Goal: Information Seeking & Learning: Learn about a topic

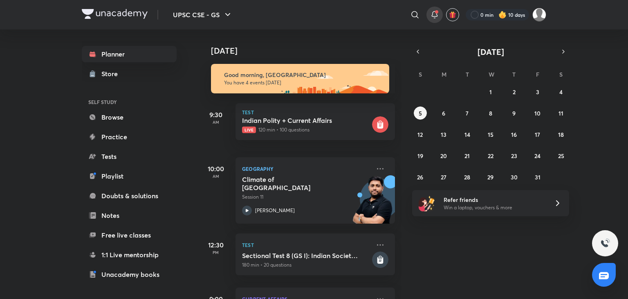
click at [434, 16] on icon at bounding box center [434, 13] width 5 height 5
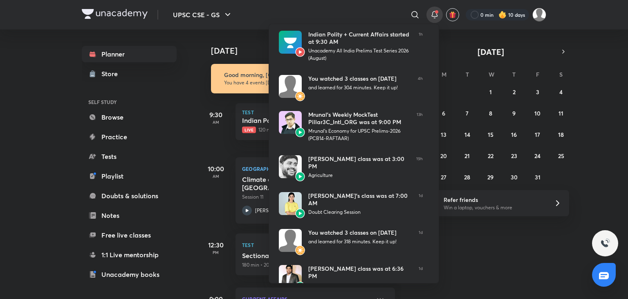
click at [26, 41] on div at bounding box center [314, 149] width 628 height 299
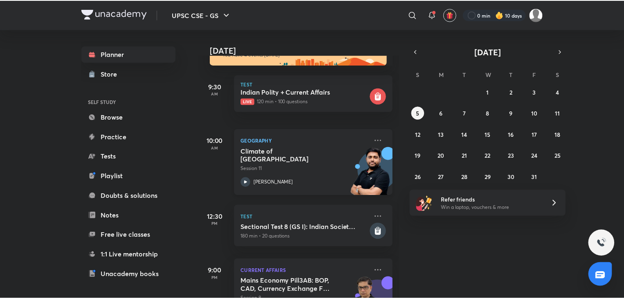
scroll to position [27, 0]
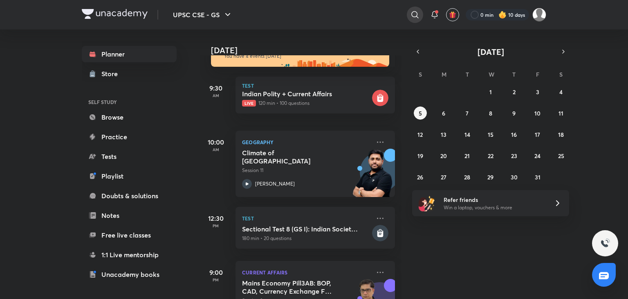
click at [416, 19] on icon at bounding box center [415, 15] width 10 height 10
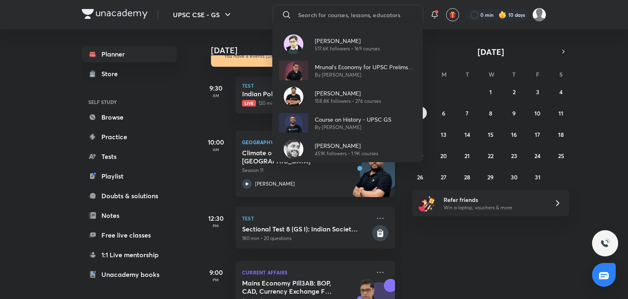
click at [339, 143] on p "[PERSON_NAME]" at bounding box center [346, 145] width 63 height 9
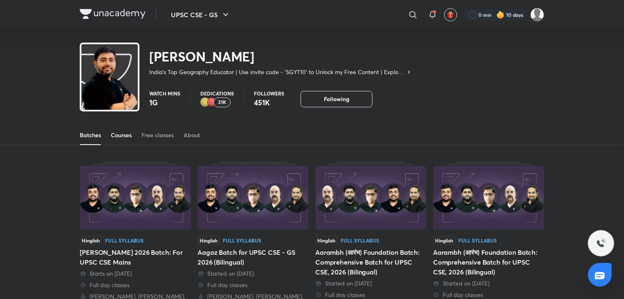
click at [117, 139] on div "Courses" at bounding box center [121, 135] width 21 height 8
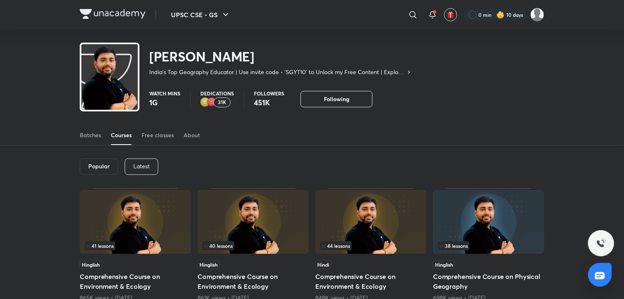
click at [139, 166] on p "Latest" at bounding box center [141, 166] width 16 height 7
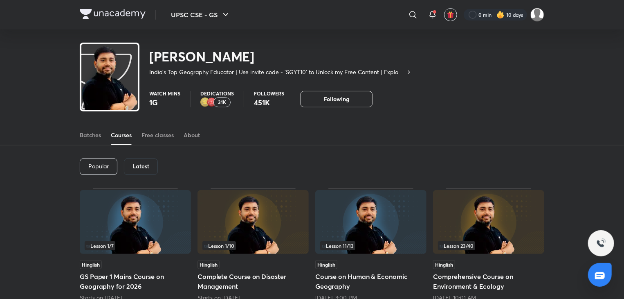
click at [142, 171] on div "Latest" at bounding box center [141, 166] width 34 height 16
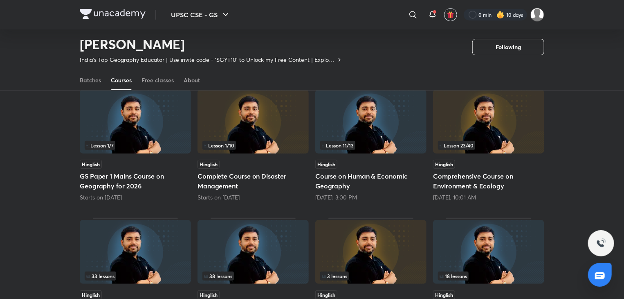
scroll to position [76, 0]
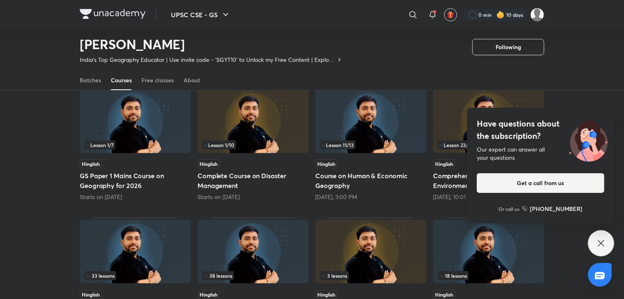
click at [600, 239] on icon at bounding box center [601, 243] width 10 height 10
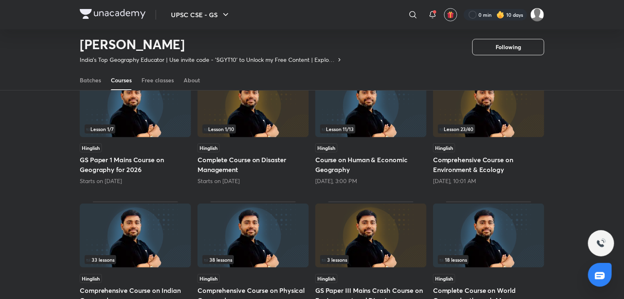
scroll to position [97, 0]
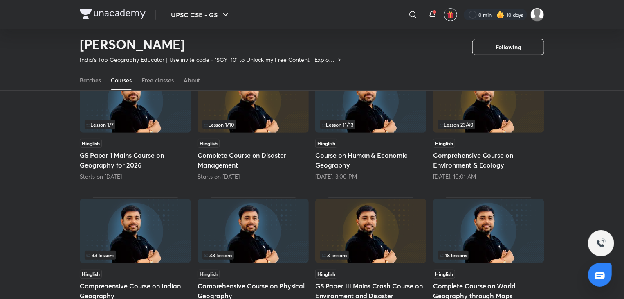
click at [153, 232] on img at bounding box center [135, 231] width 111 height 64
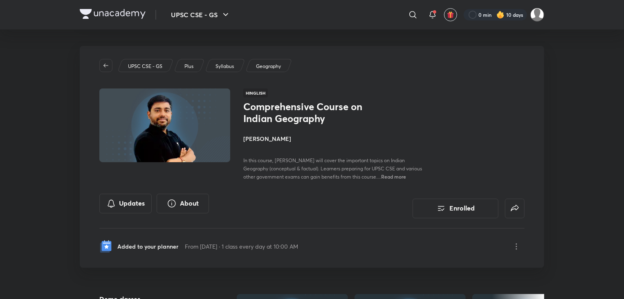
drag, startPoint x: 569, startPoint y: 202, endPoint x: 572, endPoint y: 206, distance: 4.8
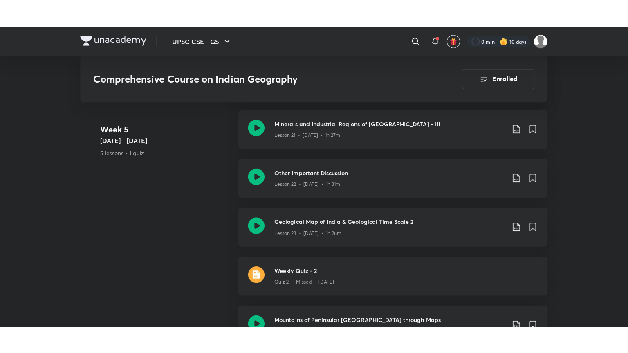
scroll to position [1736, 0]
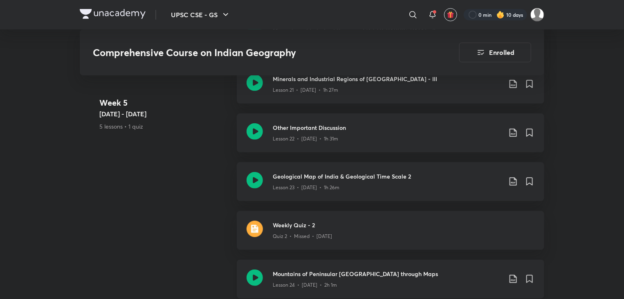
click at [261, 269] on icon at bounding box center [255, 277] width 16 height 16
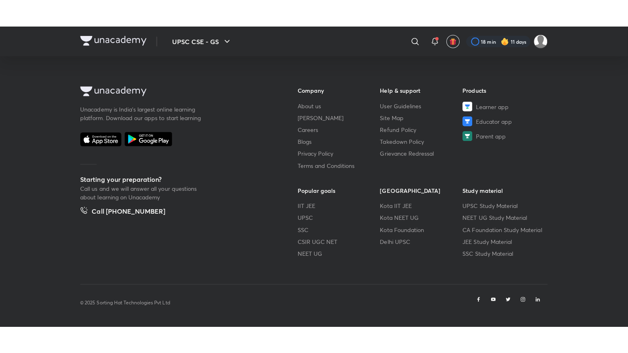
scroll to position [431, 0]
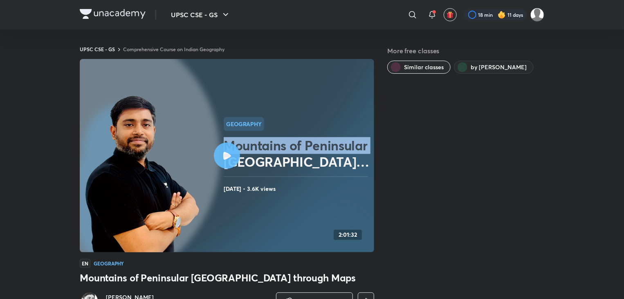
click at [226, 170] on div "Geography Mountains of Peninsular India through Maps Sep 5, 2025 • 3.6K views" at bounding box center [297, 155] width 147 height 77
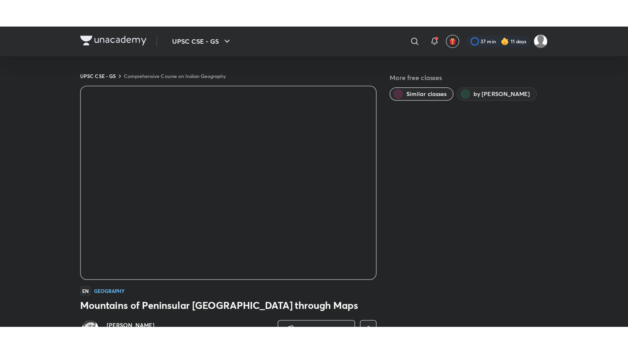
scroll to position [2, 0]
